Goal: Information Seeking & Learning: Learn about a topic

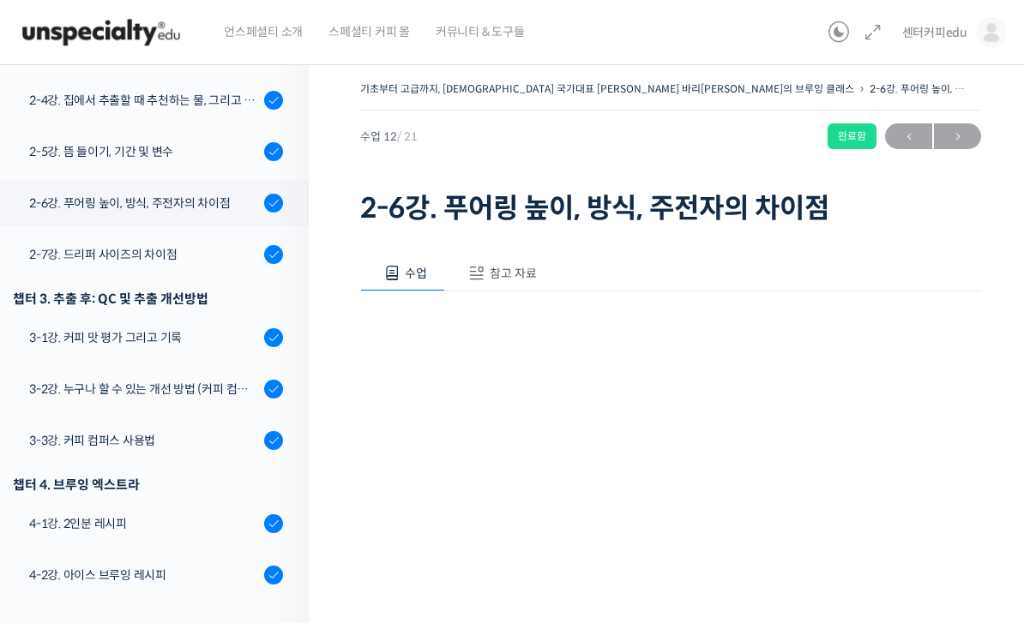
scroll to position [811, 0]
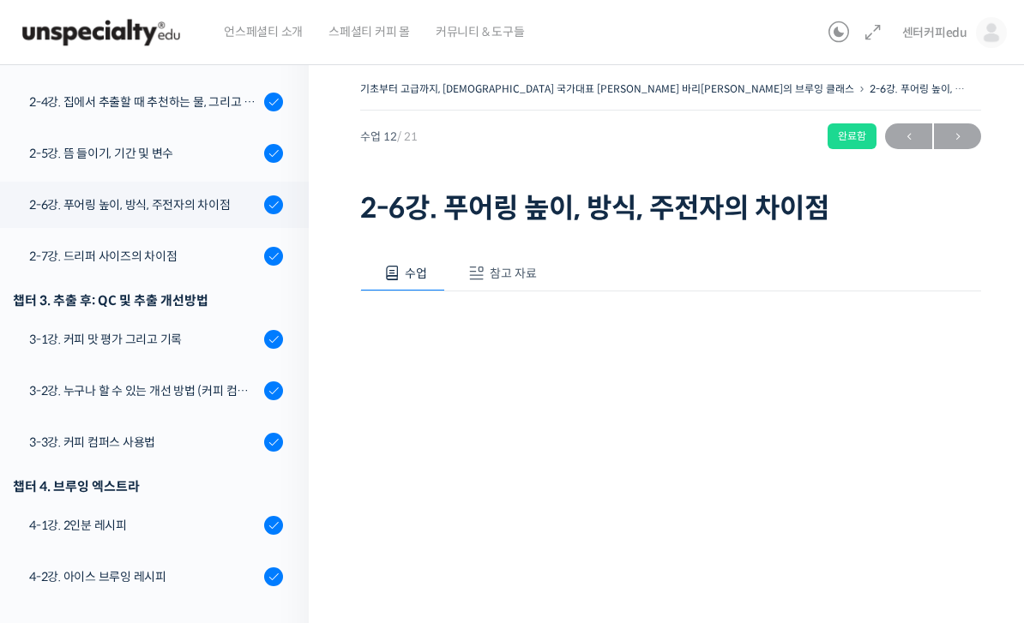
click at [80, 233] on link "2-7강. 드리퍼 사이즈의 차이점" at bounding box center [149, 256] width 317 height 46
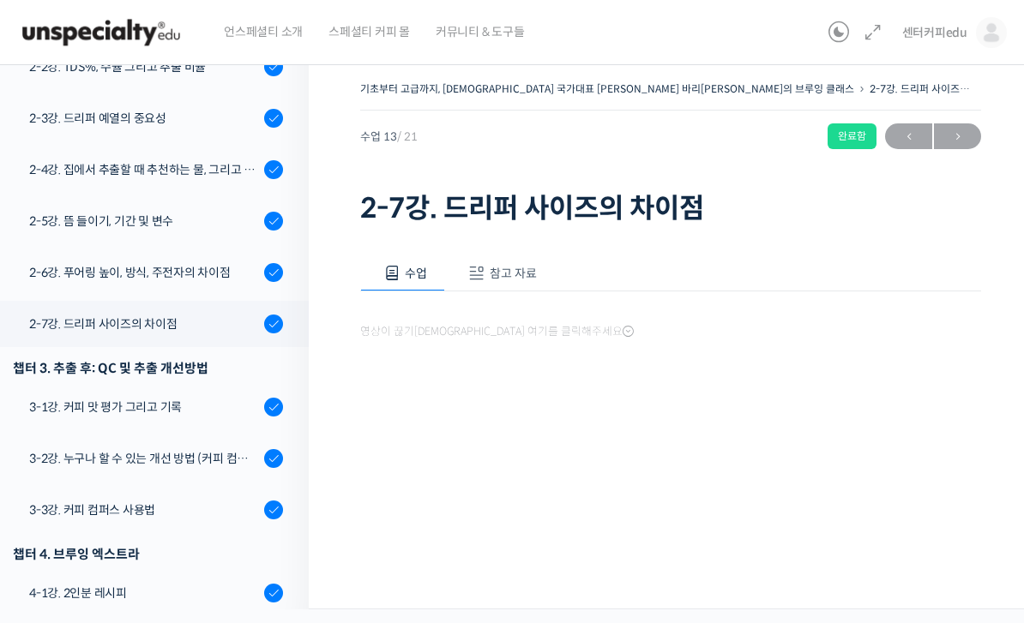
scroll to position [864, 0]
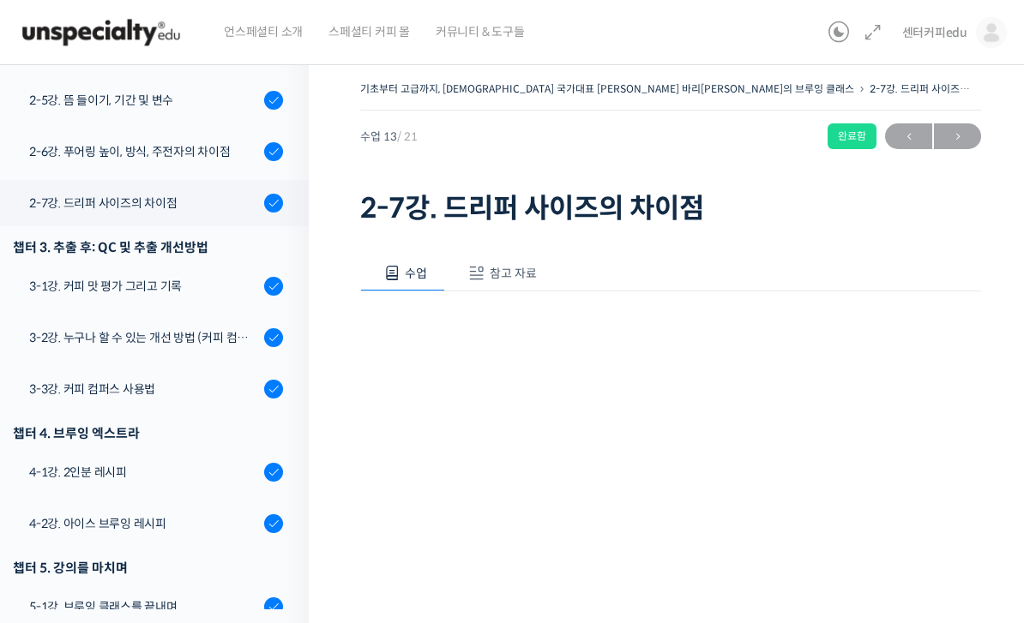
click at [73, 263] on link "3-1강. 커피 맛 평가 그리고 기록" at bounding box center [149, 286] width 317 height 46
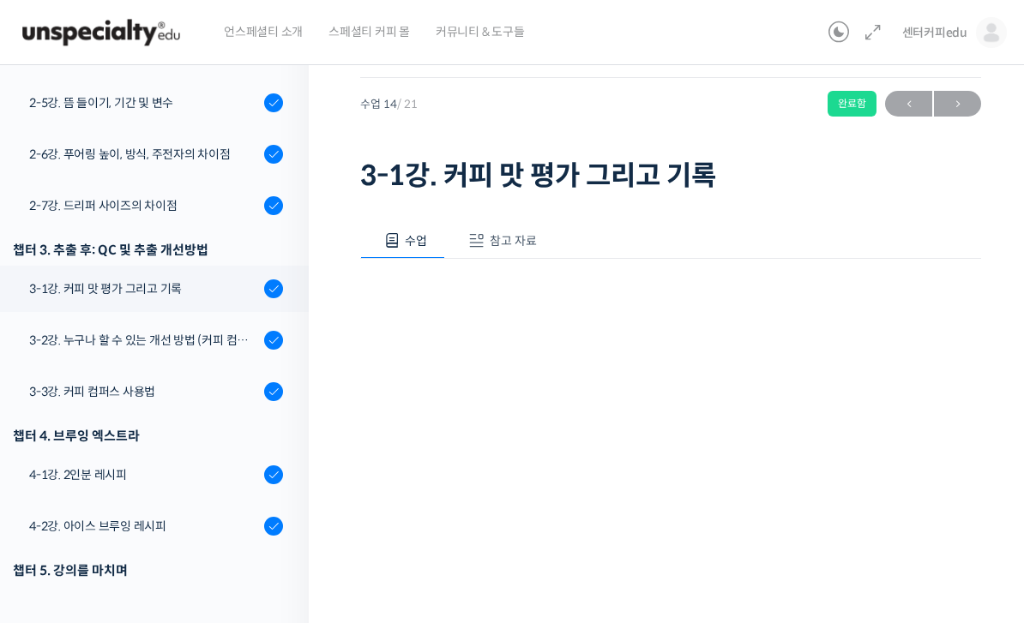
scroll to position [34, 0]
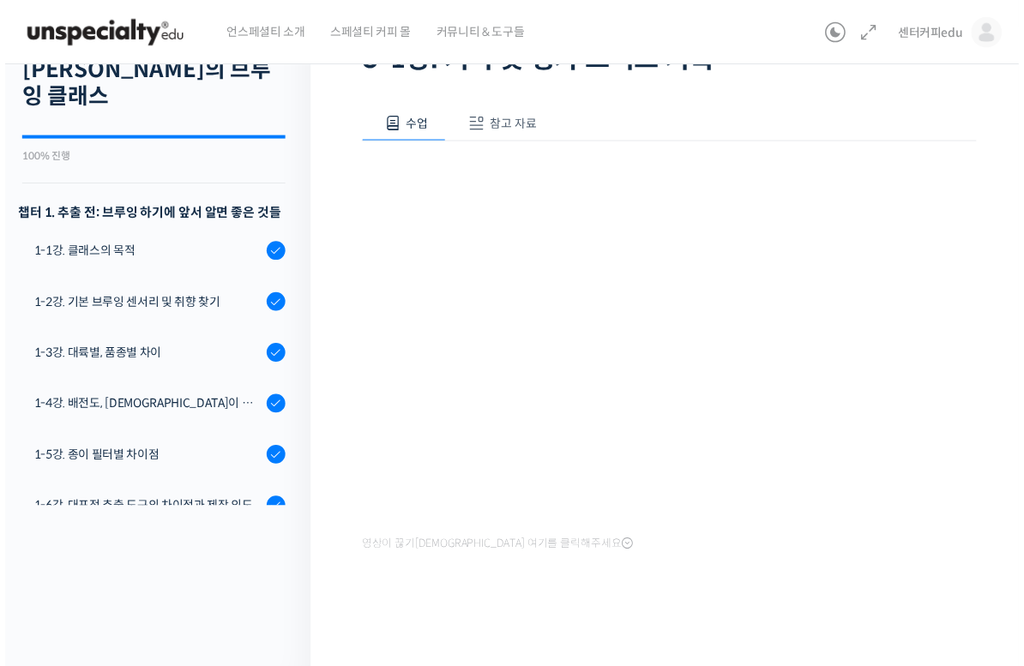
scroll to position [21, 0]
